Goal: Information Seeking & Learning: Learn about a topic

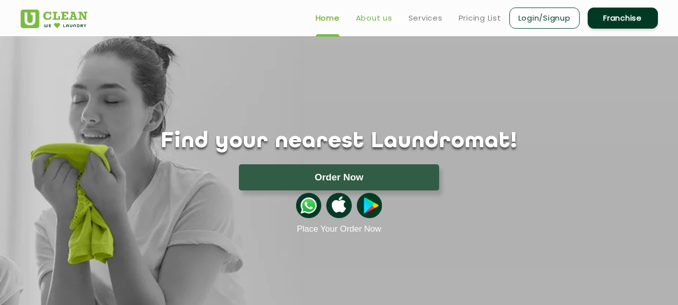
click at [381, 13] on link "About us" at bounding box center [374, 18] width 37 height 12
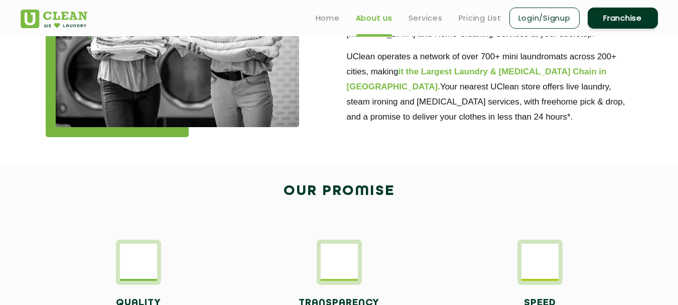
scroll to position [402, 0]
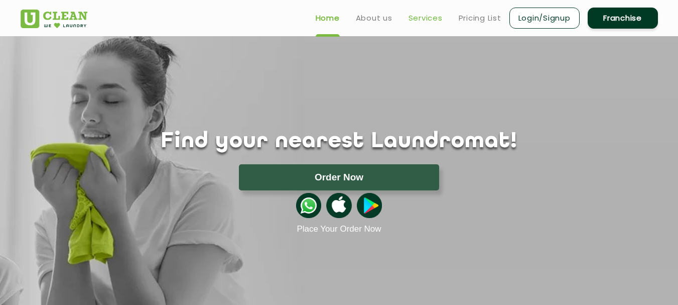
click at [423, 17] on link "Services" at bounding box center [426, 18] width 34 height 12
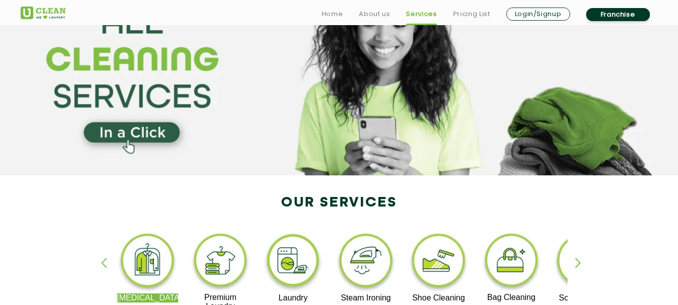
scroll to position [201, 0]
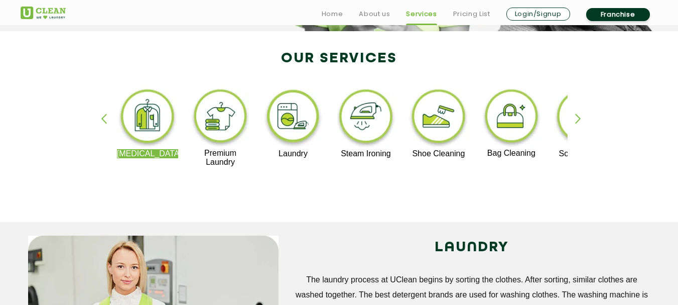
click at [371, 155] on p "Steam Ironing" at bounding box center [366, 153] width 62 height 9
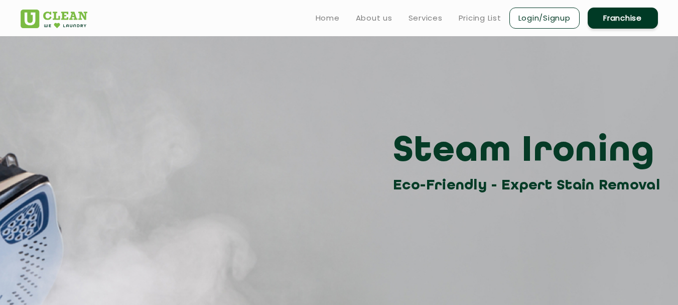
scroll to position [201, 0]
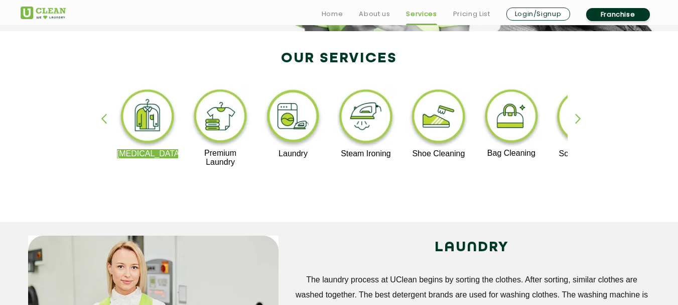
click at [393, 201] on div "Dry Cleaning Premium Laundry Laundry Steam Ironing Shoe Cleaning Bag Cleaning S…" at bounding box center [339, 131] width 653 height 181
click at [576, 118] on div "button" at bounding box center [582, 127] width 15 height 28
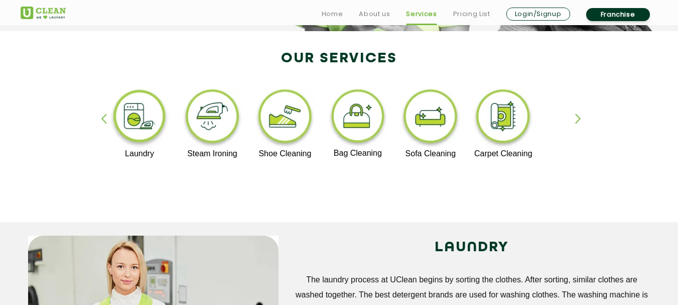
click at [103, 115] on div "button" at bounding box center [108, 127] width 15 height 28
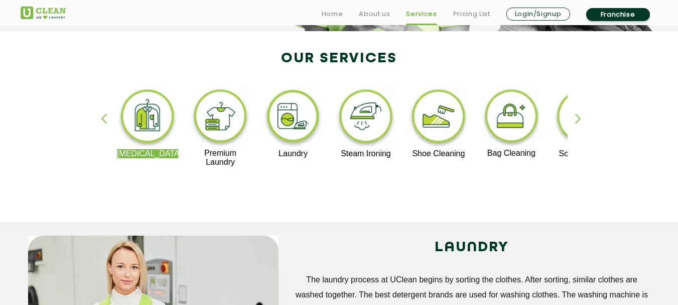
click at [103, 115] on div "button" at bounding box center [108, 127] width 15 height 28
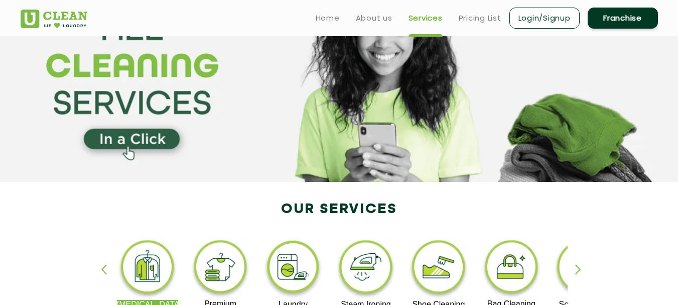
scroll to position [0, 0]
